Goal: Obtain resource: Download file/media

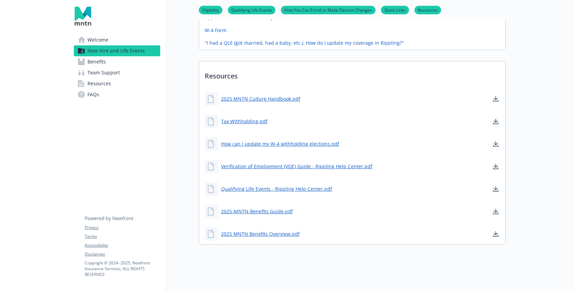
scroll to position [404, 0]
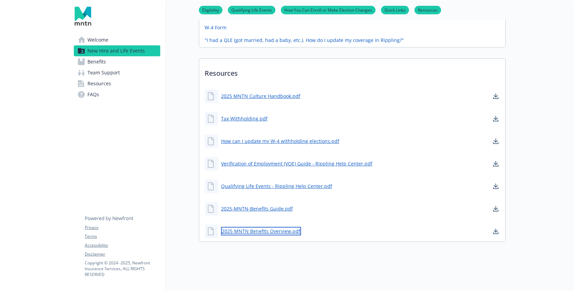
click at [266, 233] on link "2025 MNTN Benefits Overview.pdf" at bounding box center [261, 231] width 80 height 9
